Goal: Register for event/course

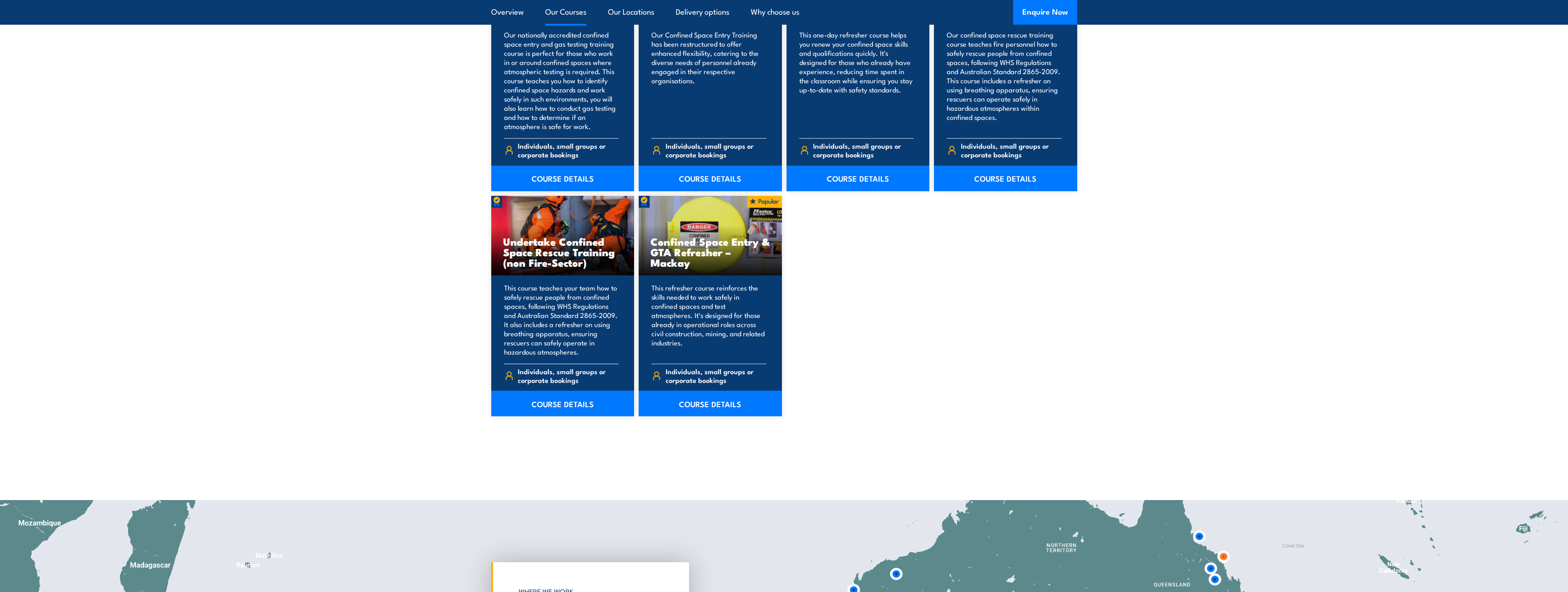
scroll to position [864, 0]
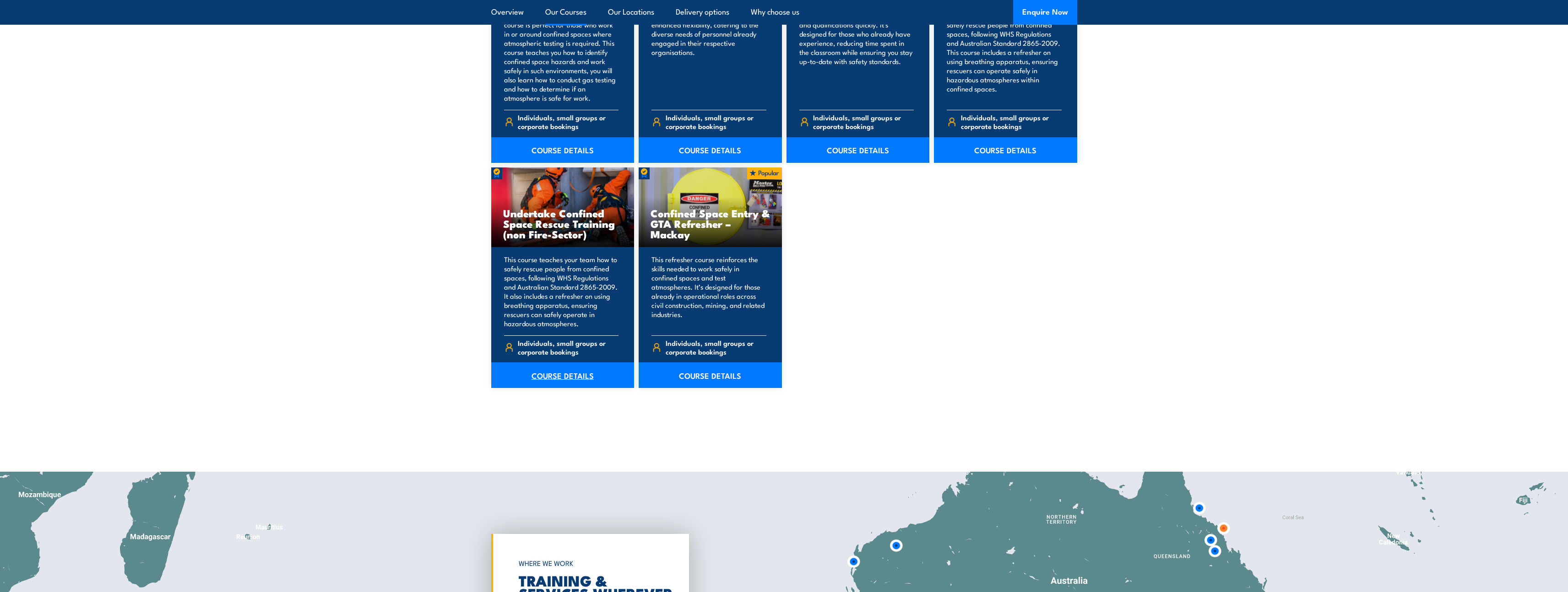
click at [559, 378] on link "COURSE DETAILS" at bounding box center [562, 375] width 143 height 26
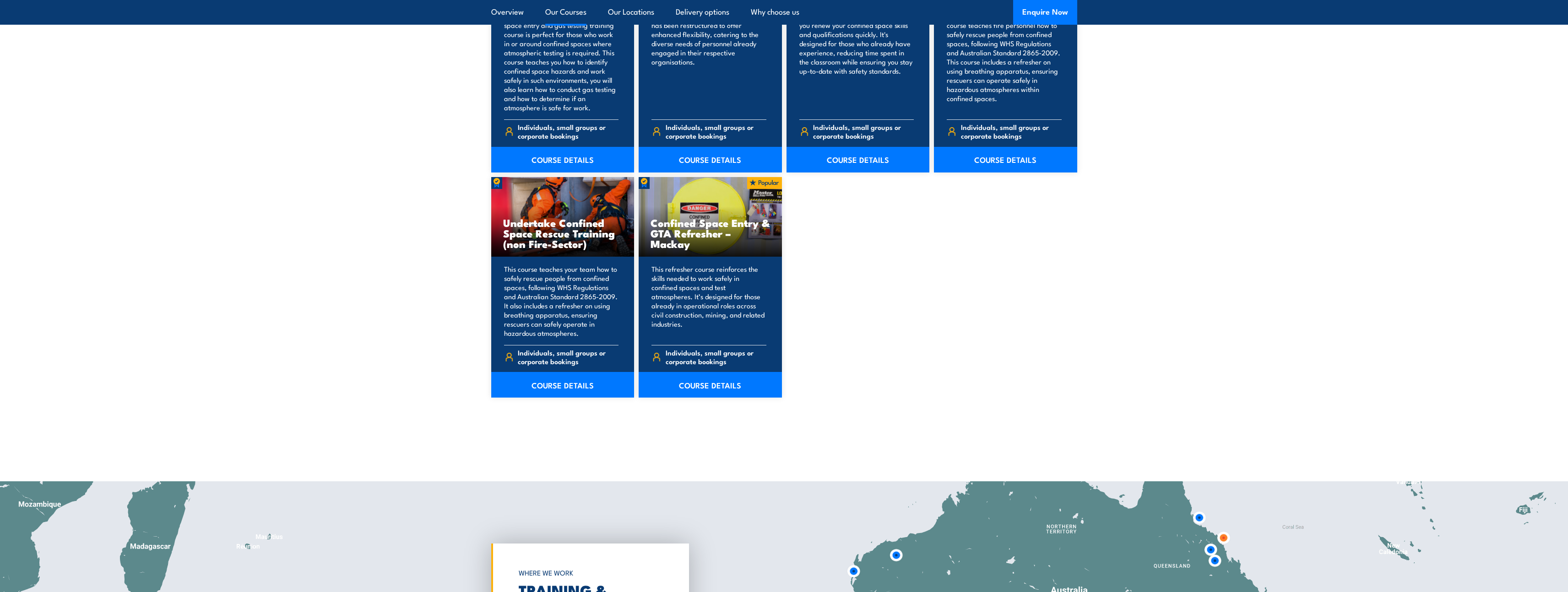
scroll to position [864, 0]
